Goal: Information Seeking & Learning: Learn about a topic

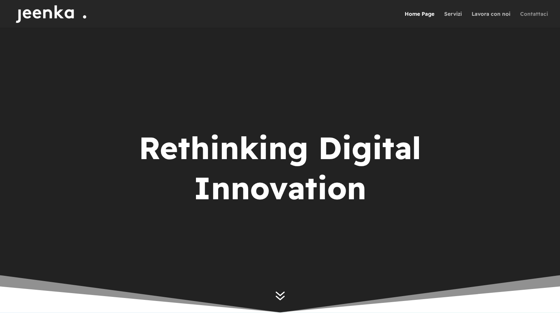
click at [534, 16] on link "Contattaci" at bounding box center [534, 19] width 28 height 17
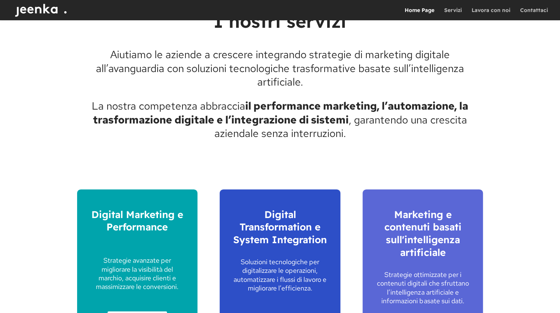
scroll to position [934, 0]
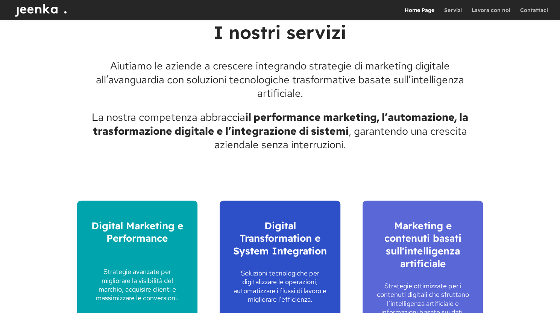
click at [42, 13] on img at bounding box center [43, 10] width 61 height 20
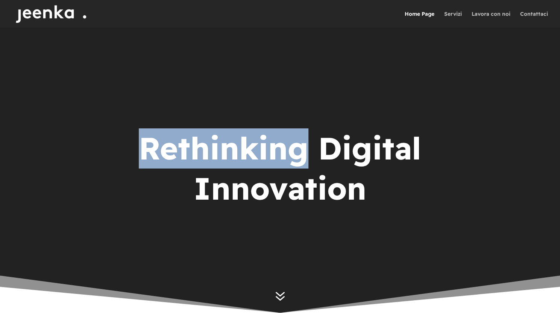
drag, startPoint x: 303, startPoint y: 149, endPoint x: 132, endPoint y: 136, distance: 170.7
click at [132, 136] on div "Rethinking Digital Innovation" at bounding box center [280, 170] width 301 height 91
copy h1 "Rethinking"
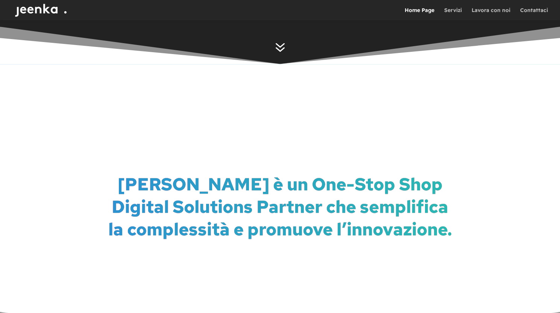
scroll to position [243, 0]
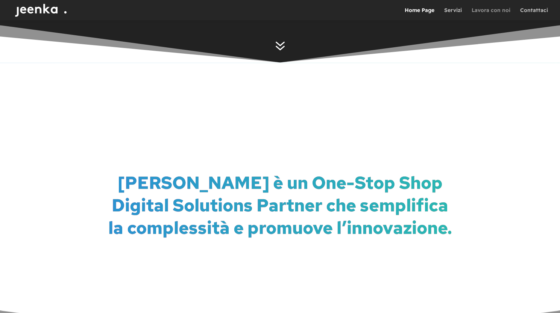
click at [486, 9] on link "Lavora con noi" at bounding box center [490, 14] width 39 height 13
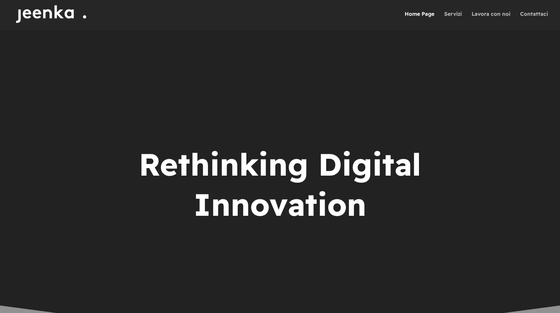
scroll to position [243, 0]
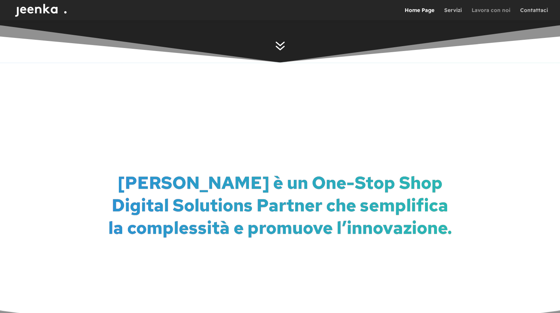
click at [483, 11] on link "Lavora con noi" at bounding box center [490, 14] width 39 height 13
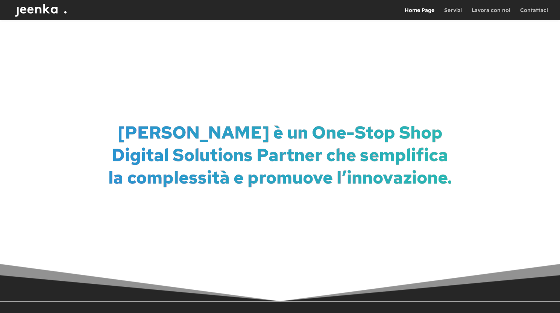
scroll to position [305, 0]
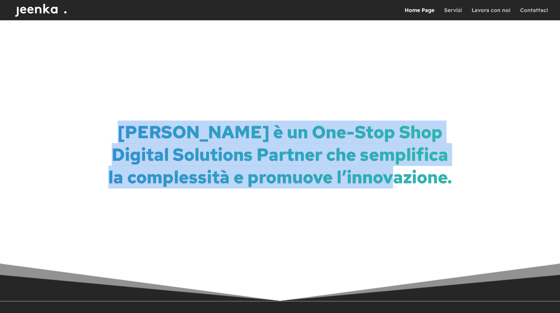
drag, startPoint x: 442, startPoint y: 182, endPoint x: 122, endPoint y: 138, distance: 323.2
click at [122, 138] on p "[PERSON_NAME] è un One-Stop Shop Digital Solutions Partner che semplifica la co…" at bounding box center [279, 154] width 351 height 67
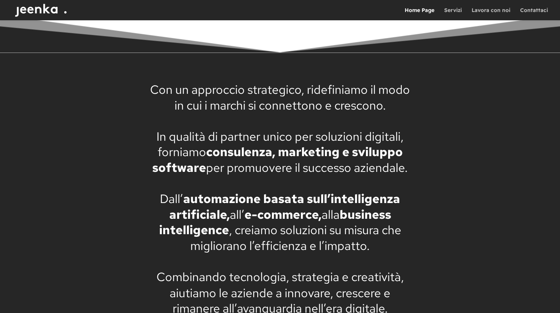
scroll to position [552, 0]
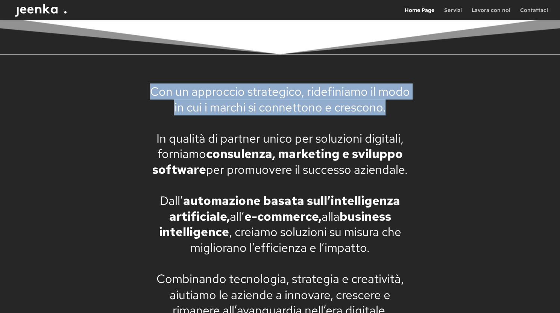
drag, startPoint x: 384, startPoint y: 109, endPoint x: 132, endPoint y: 81, distance: 254.0
click at [132, 81] on div "Con un approccio strategico, ridefiniamo il modo in cui i marchi si connettono …" at bounding box center [280, 201] width 448 height 257
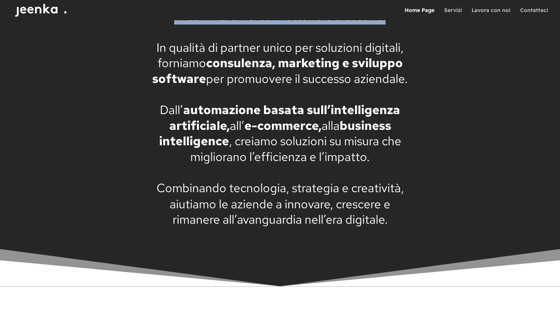
scroll to position [643, 0]
drag, startPoint x: 407, startPoint y: 80, endPoint x: 149, endPoint y: 45, distance: 260.2
click at [149, 45] on p "In qualità di partner unico per soluzioni digitali, forniamo consulenza, market…" at bounding box center [279, 62] width 261 height 47
copy p "In qualità di partner unico per soluzioni digitali, forniamo consulenza, market…"
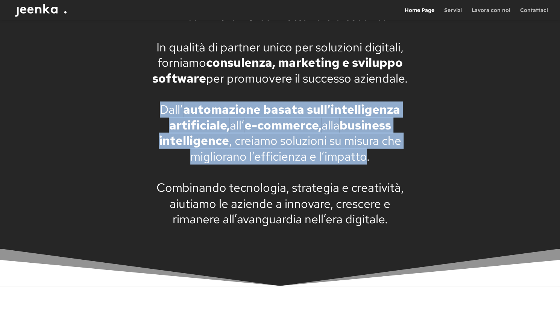
drag, startPoint x: 368, startPoint y: 158, endPoint x: 150, endPoint y: 109, distance: 223.0
click at [150, 109] on p "Dall’ automazione basata sull’intelligenza artificiale, all’ e-commerce, alla b…" at bounding box center [279, 133] width 261 height 62
copy p "Dall’ automazione basata sull’intelligenza artificiale, all’ e-commerce, alla b…"
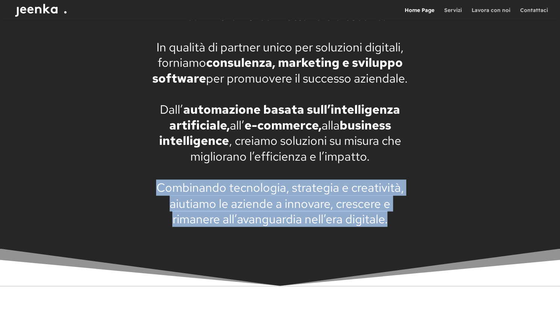
drag, startPoint x: 386, startPoint y: 222, endPoint x: 124, endPoint y: 186, distance: 264.0
click at [124, 186] on div "Con un approccio strategico, ridefiniamo il modo in cui i marchi si connettono …" at bounding box center [280, 109] width 448 height 257
copy p "Combinando tecnologia, strategia e creatività, aiutiamo le aziende a innovare, …"
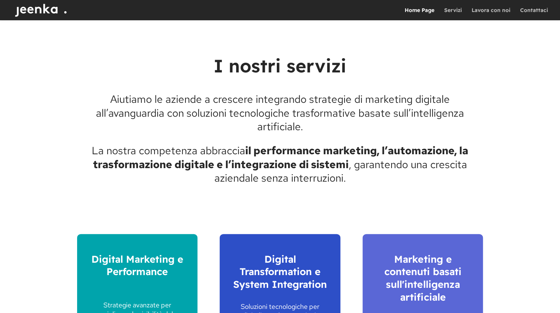
scroll to position [918, 0]
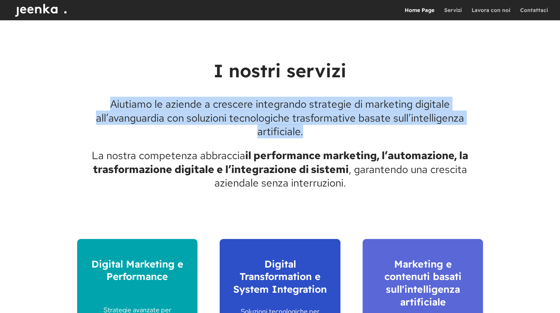
drag, startPoint x: 300, startPoint y: 132, endPoint x: 79, endPoint y: 95, distance: 224.4
click at [79, 95] on div "I nostri servizi Aiutiamo le aziende a crescere integrando strategie di marketi…" at bounding box center [280, 124] width 406 height 131
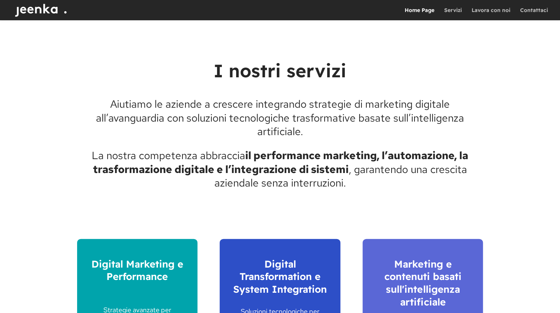
click at [357, 191] on div "I nostri servizi Aiutiamo le aziende a crescere integrando strategie di marketi…" at bounding box center [280, 124] width 406 height 151
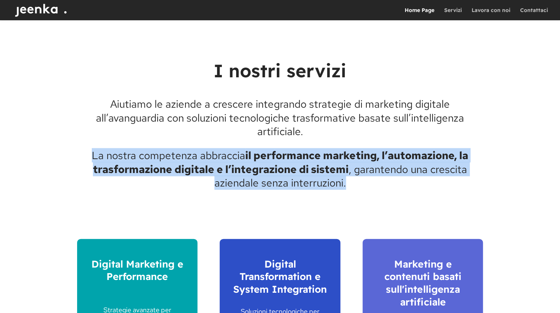
drag, startPoint x: 344, startPoint y: 184, endPoint x: 80, endPoint y: 154, distance: 265.5
click at [80, 154] on p "La nostra competenza abbraccia il performance marketing, l’automazione, la tras…" at bounding box center [280, 169] width 406 height 41
copy p "La nostra competenza abbraccia il performance marketing, l’automazione, la tras…"
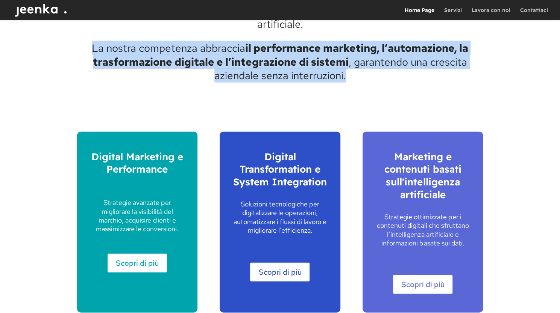
scroll to position [1025, 0]
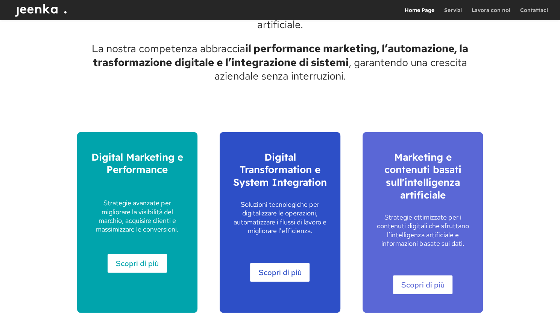
click at [519, 150] on div "I nostri servizi Aiutiamo le aziende a crescere integrando strategie di marketi…" at bounding box center [280, 142] width 560 height 476
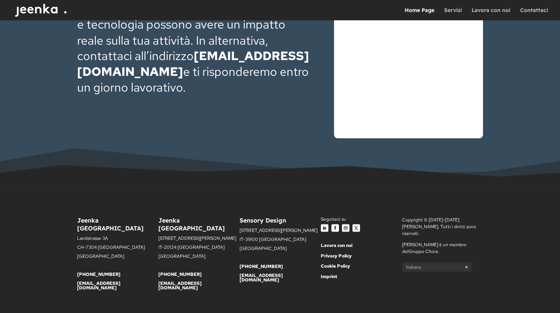
scroll to position [2489, 0]
